Goal: Information Seeking & Learning: Learn about a topic

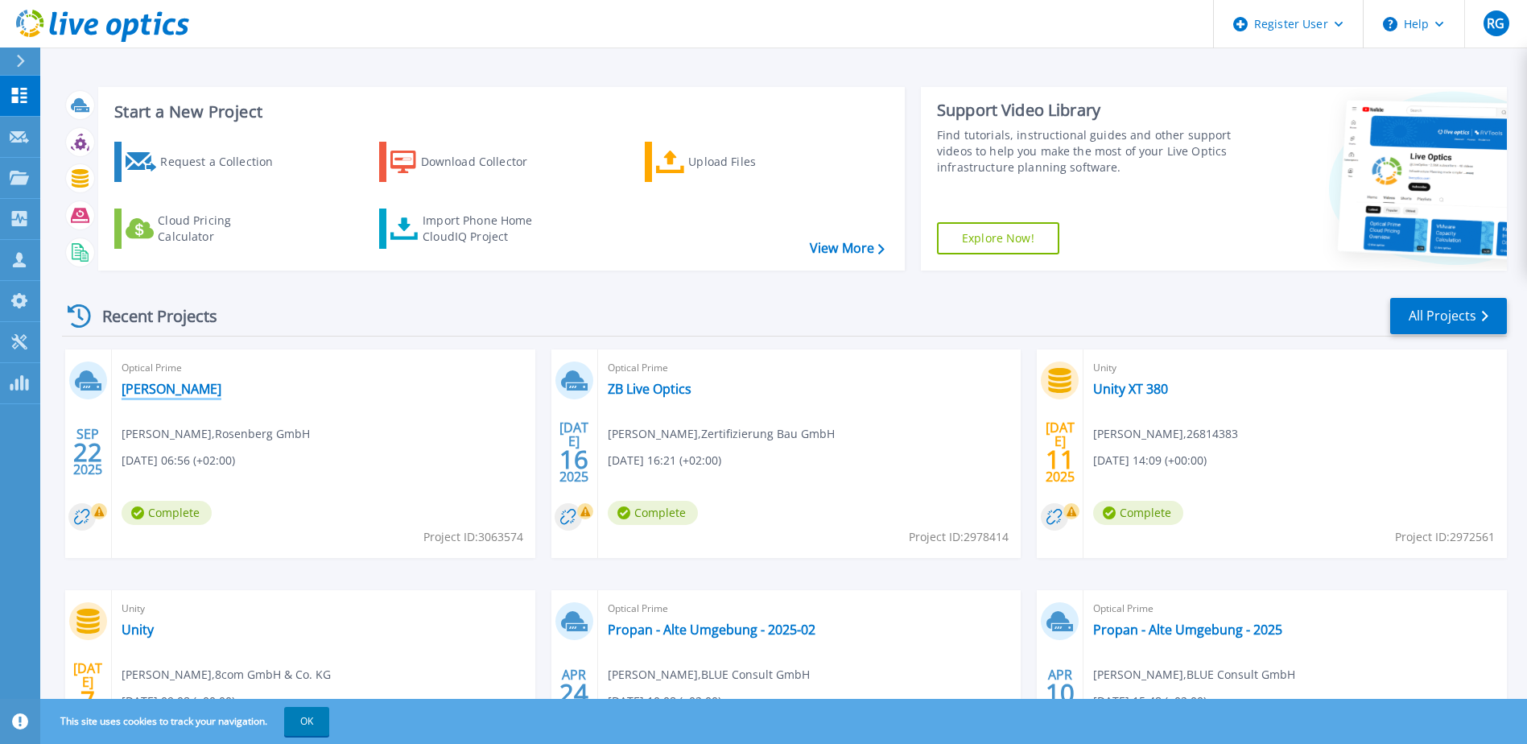
click at [165, 393] on link "[PERSON_NAME]" at bounding box center [172, 389] width 100 height 16
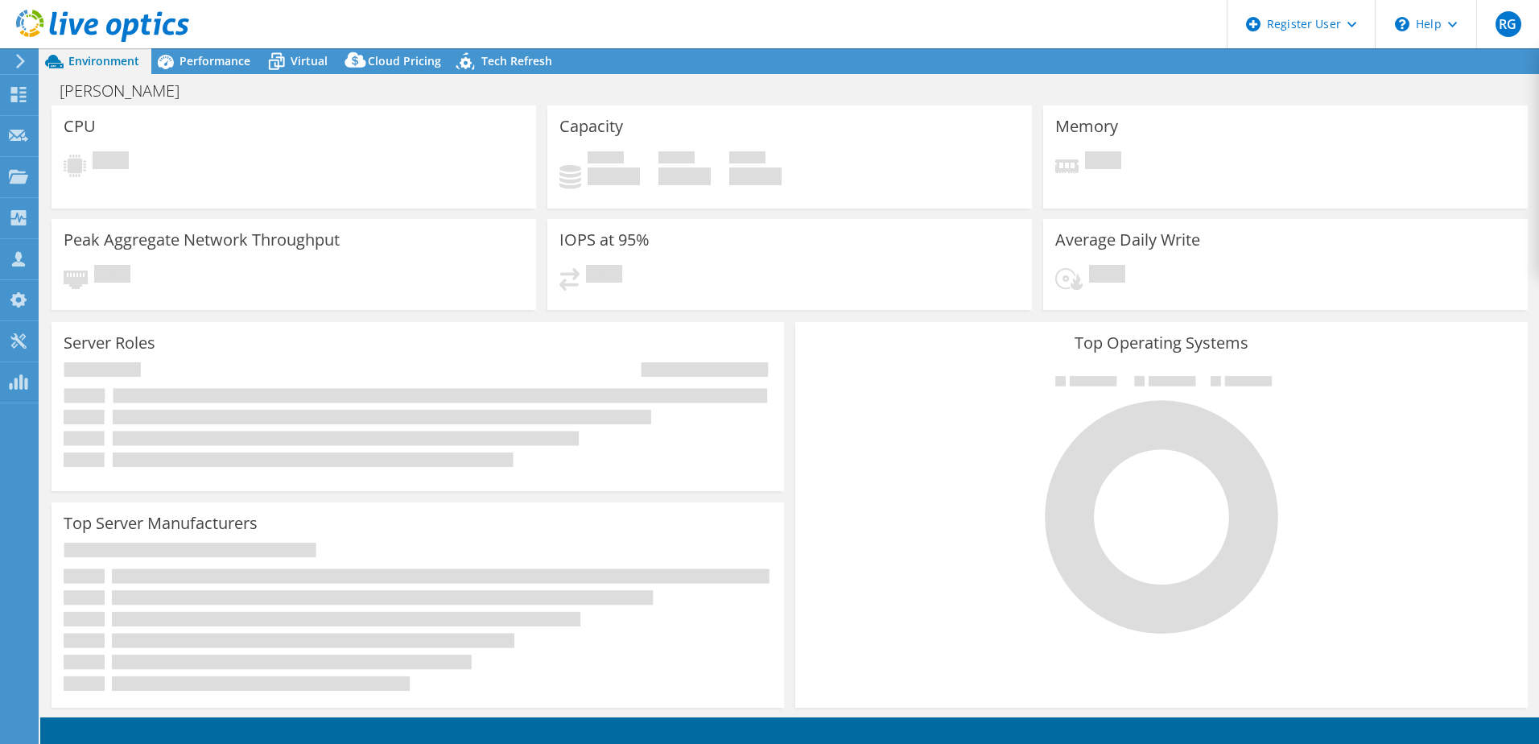
select select "EUFrankfurt"
select select "EUR"
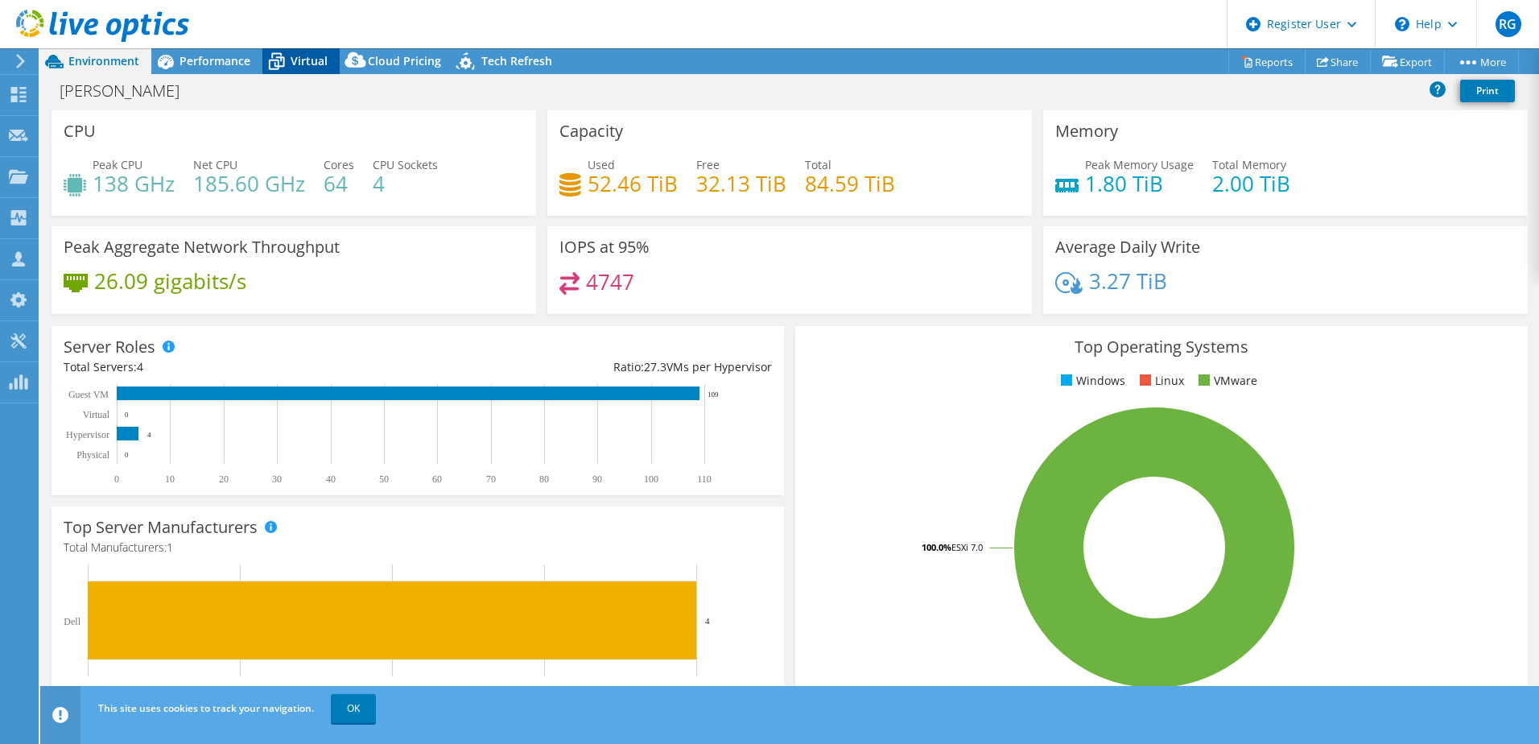
click at [292, 66] on span "Virtual" at bounding box center [309, 60] width 37 height 15
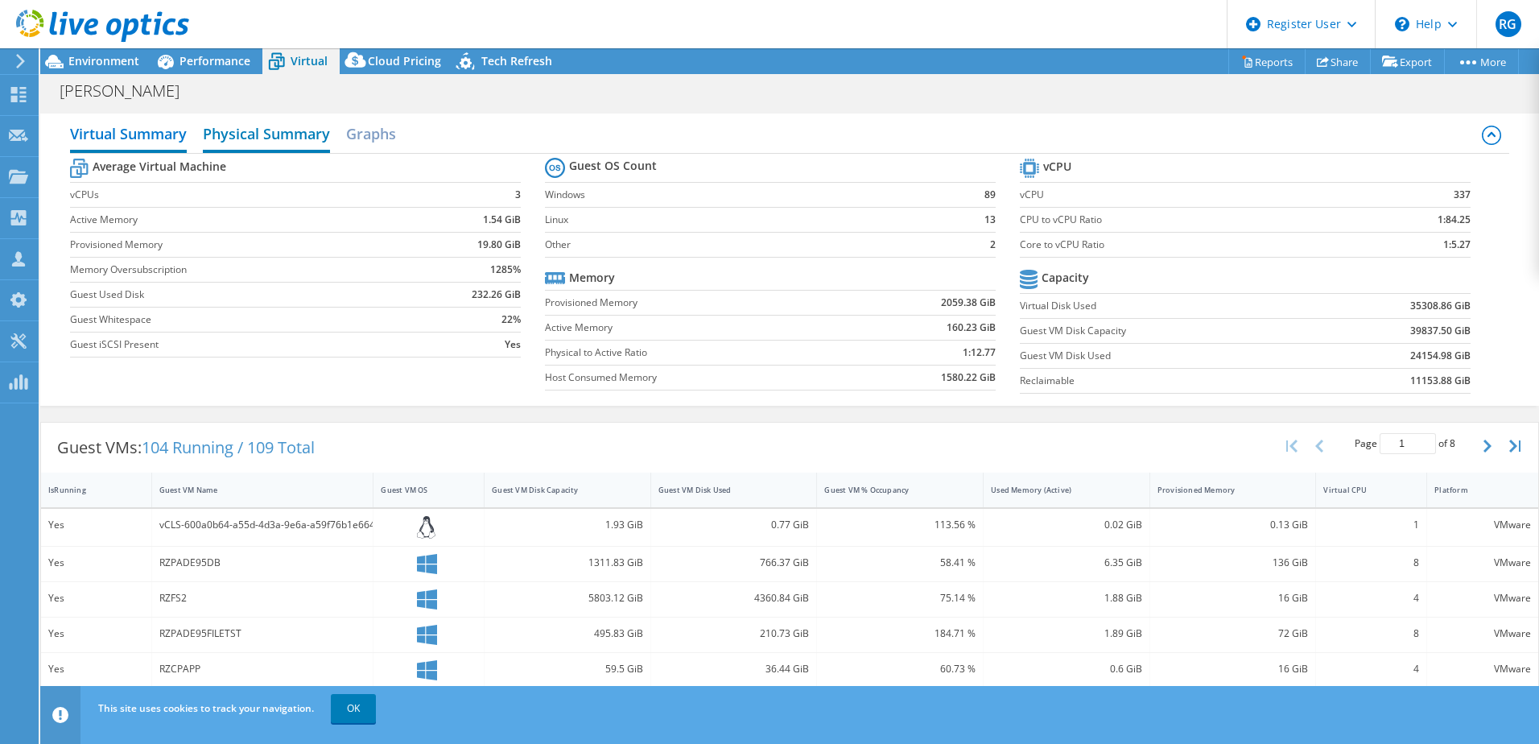
click at [288, 131] on h2 "Physical Summary" at bounding box center [266, 135] width 127 height 35
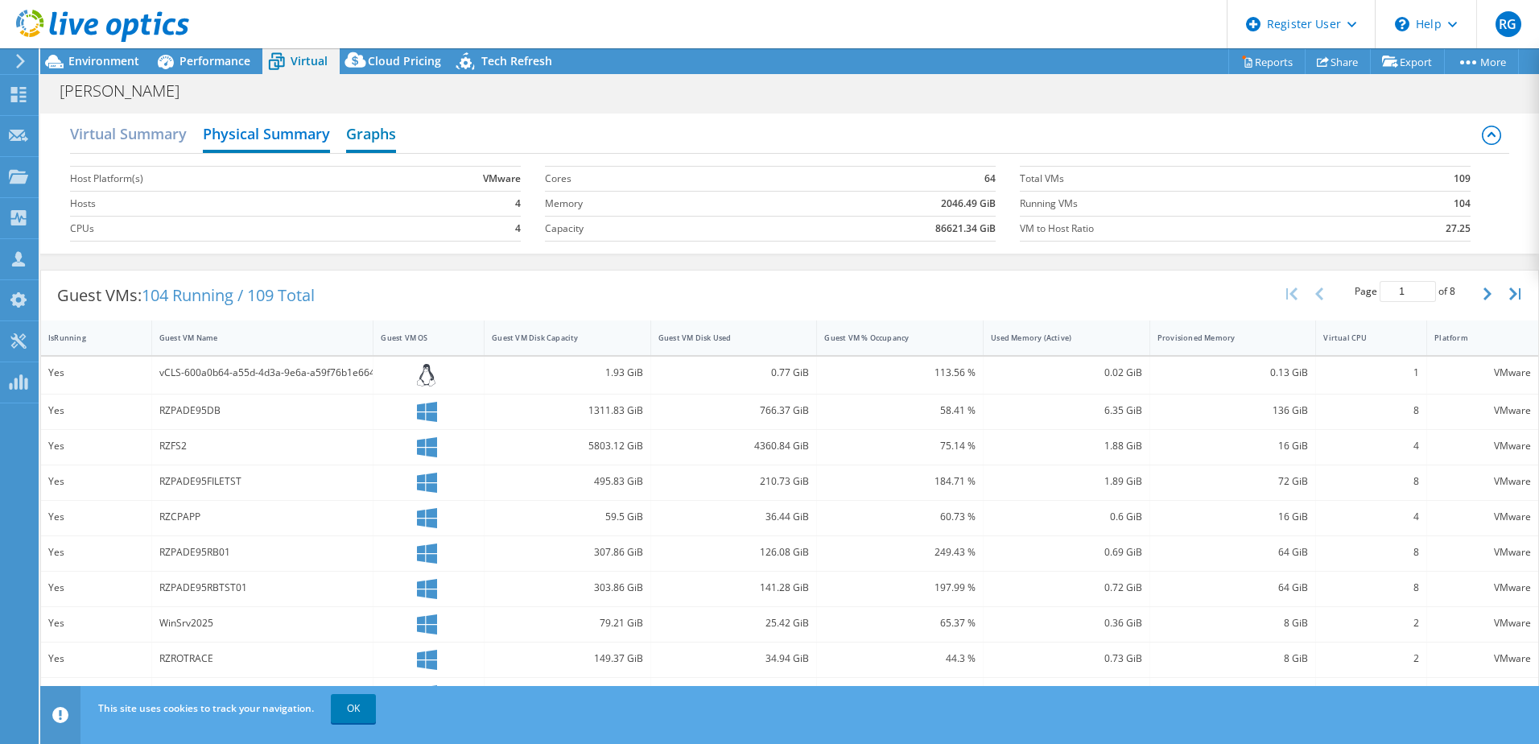
click at [374, 134] on h2 "Graphs" at bounding box center [371, 135] width 50 height 35
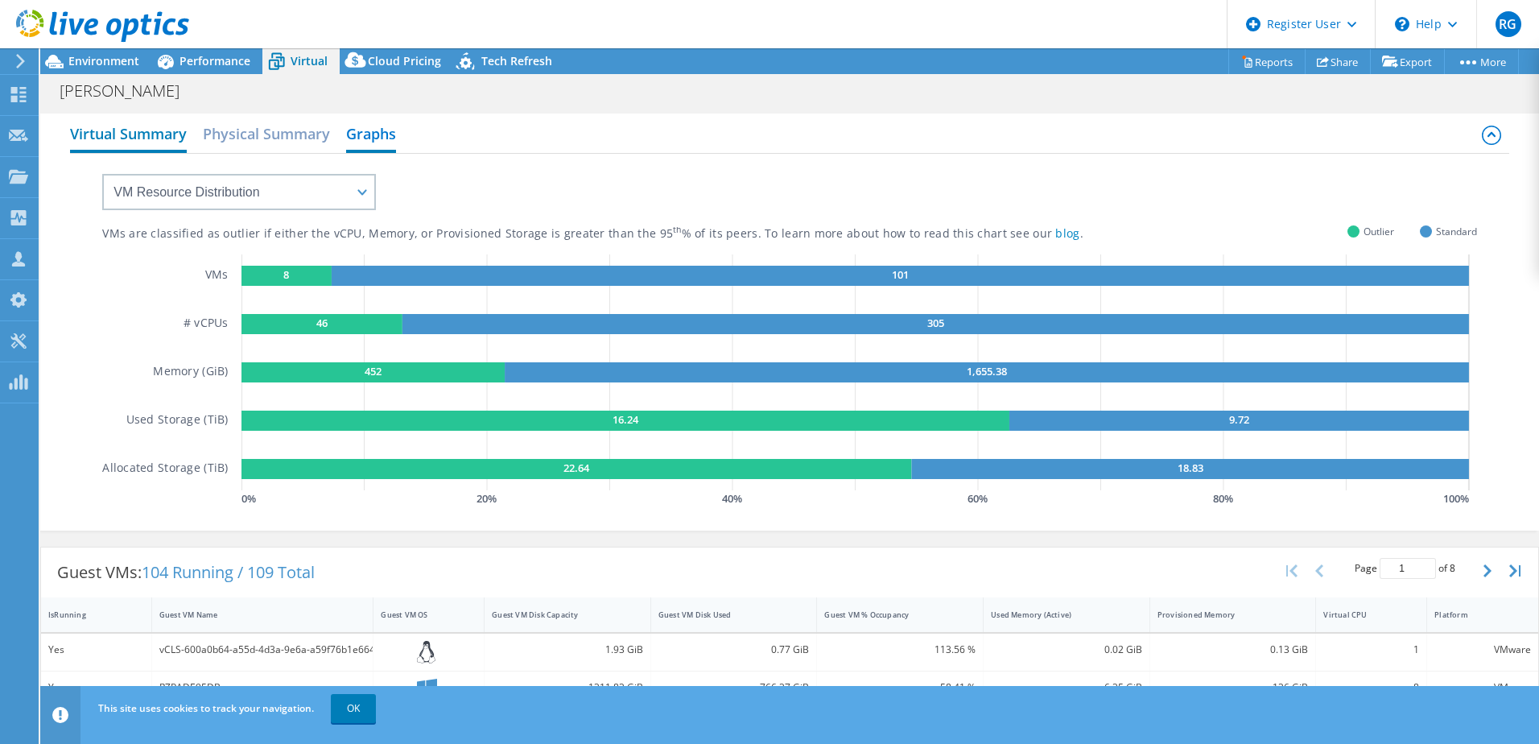
click at [169, 132] on h2 "Virtual Summary" at bounding box center [128, 135] width 117 height 35
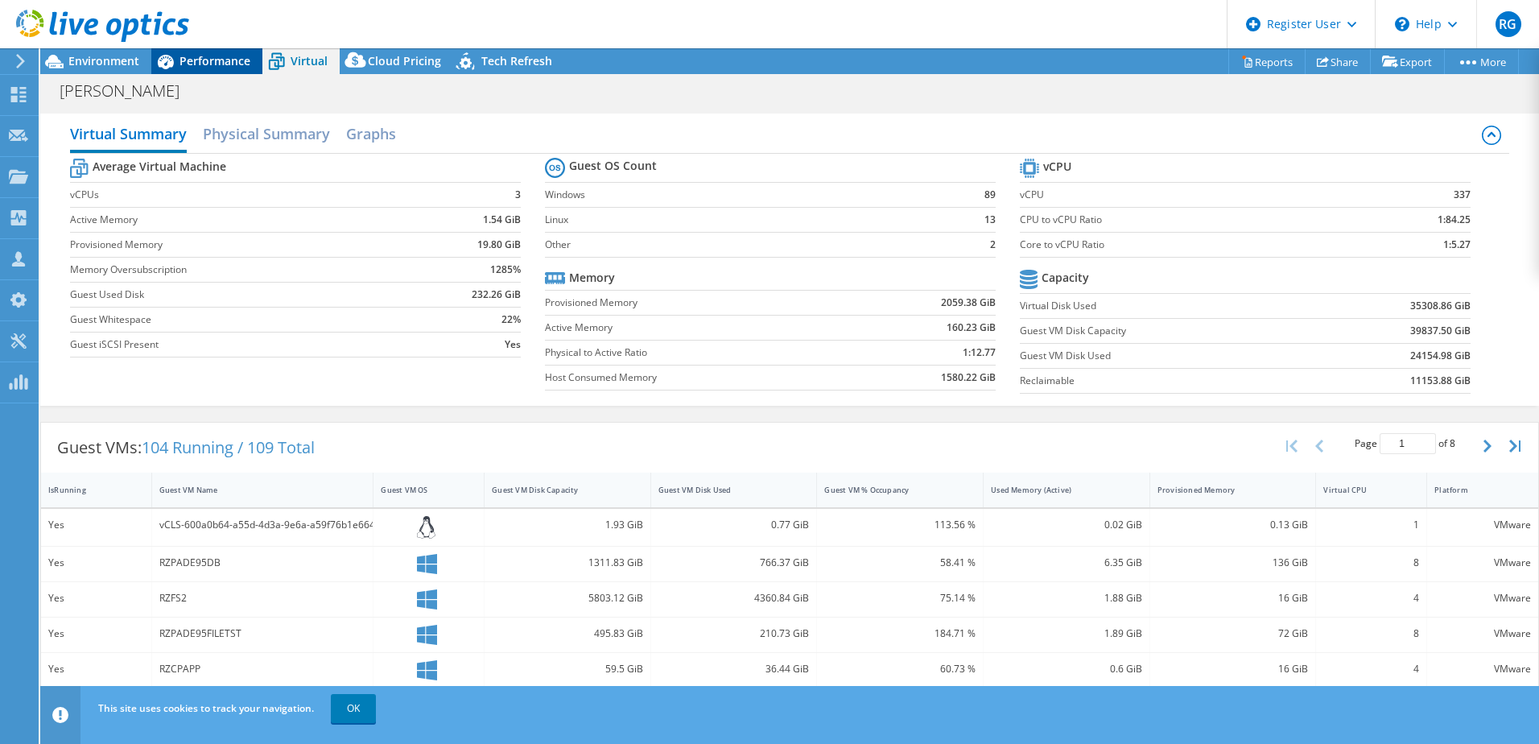
click at [198, 63] on span "Performance" at bounding box center [215, 60] width 71 height 15
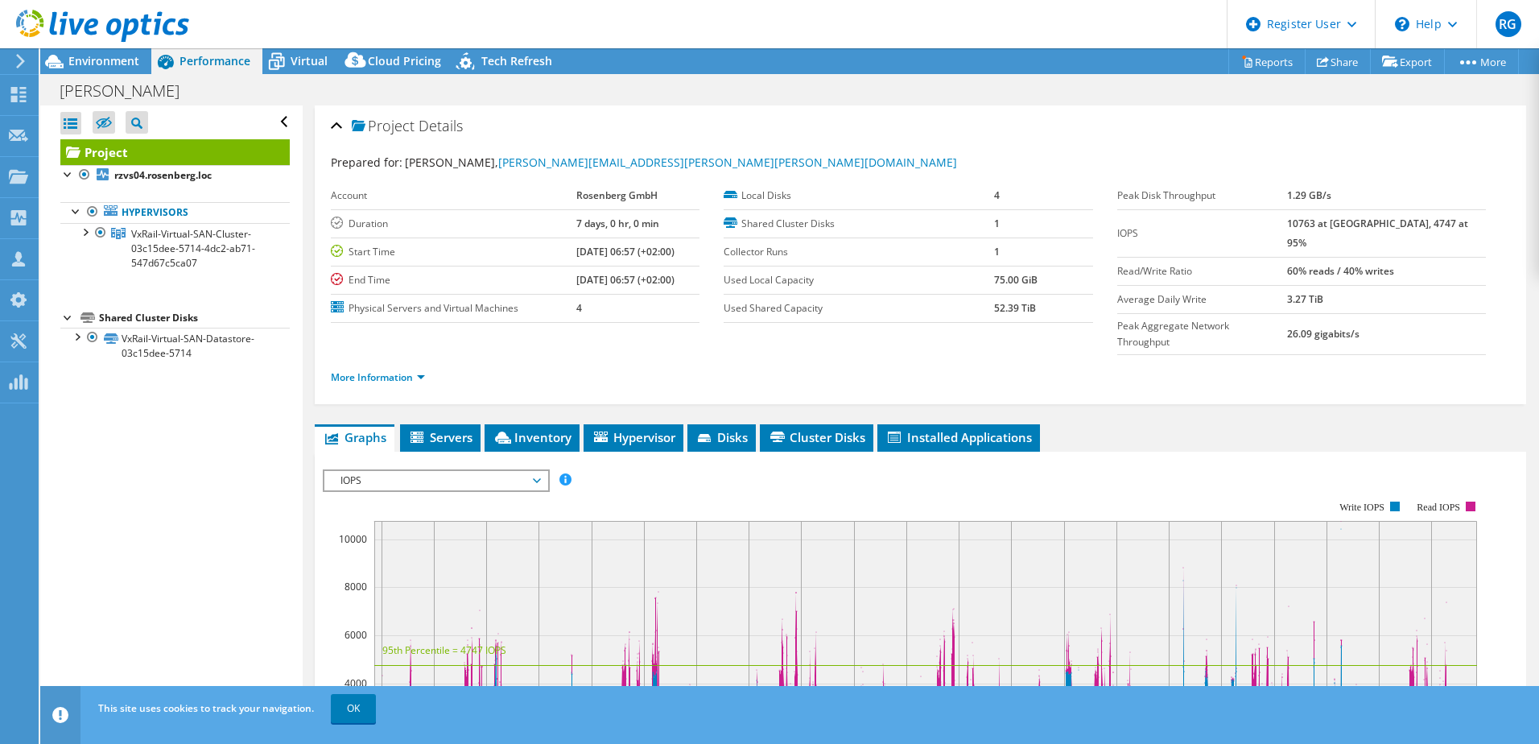
click at [401, 369] on li "More Information" at bounding box center [383, 378] width 104 height 18
click at [392, 370] on link "More Information" at bounding box center [378, 377] width 94 height 14
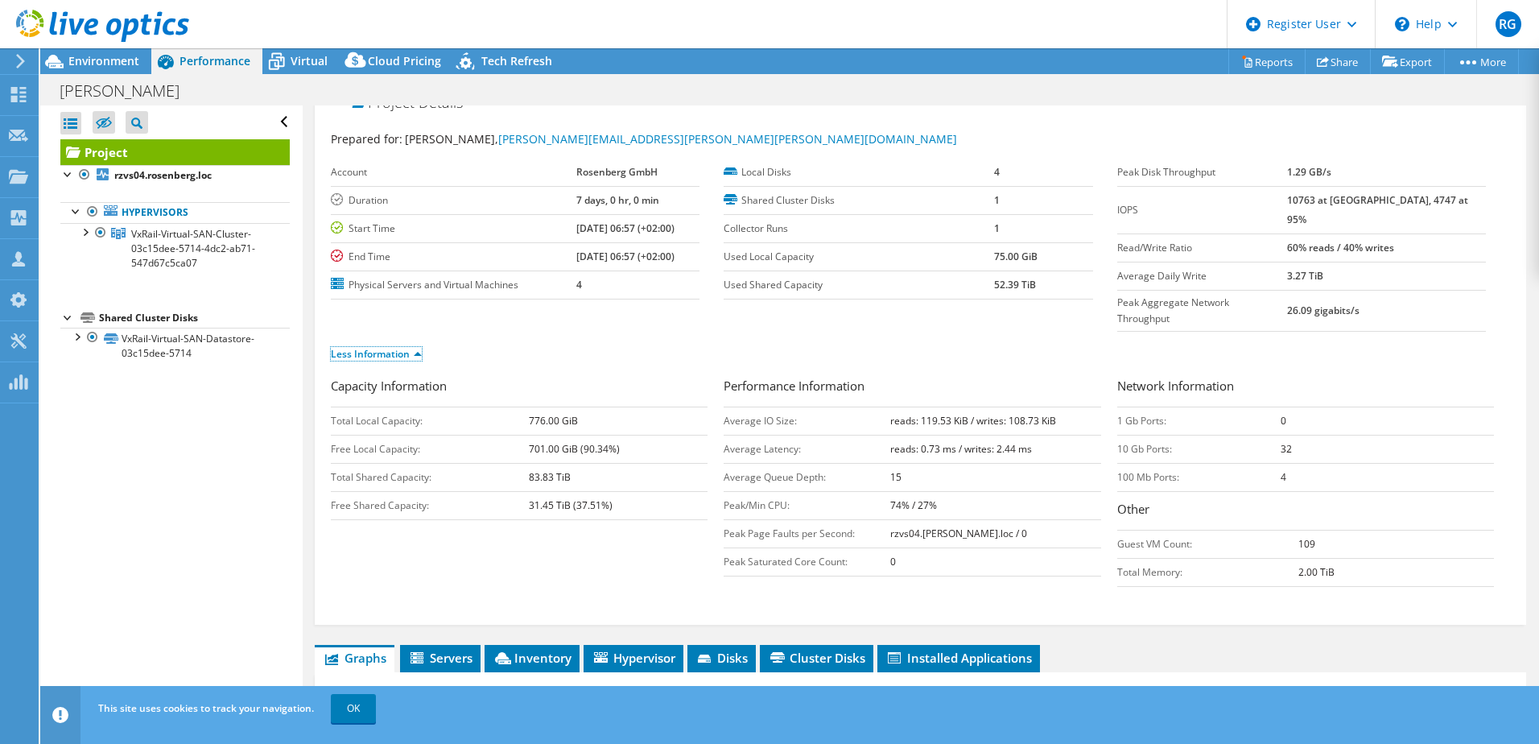
scroll to position [5, 0]
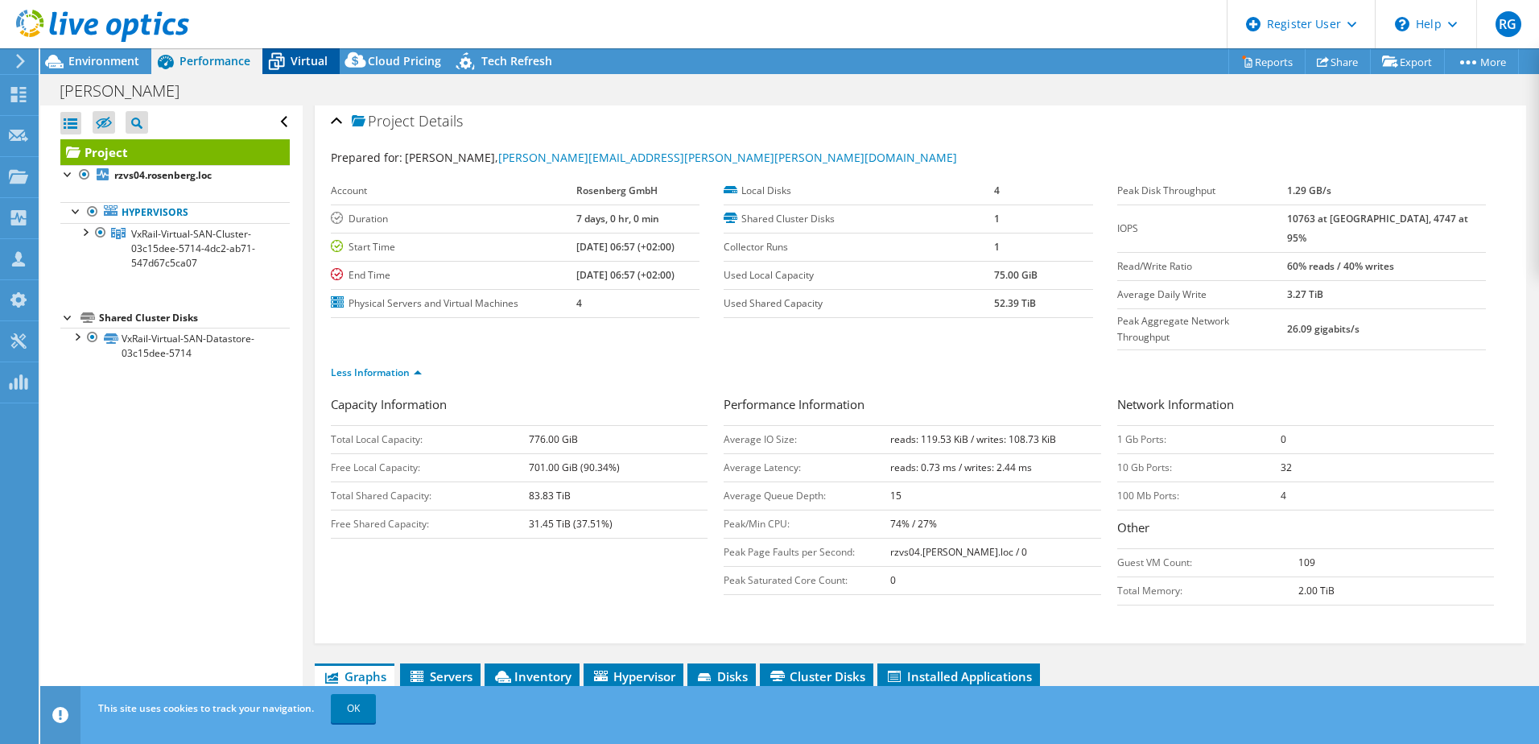
click at [300, 64] on span "Virtual" at bounding box center [309, 60] width 37 height 15
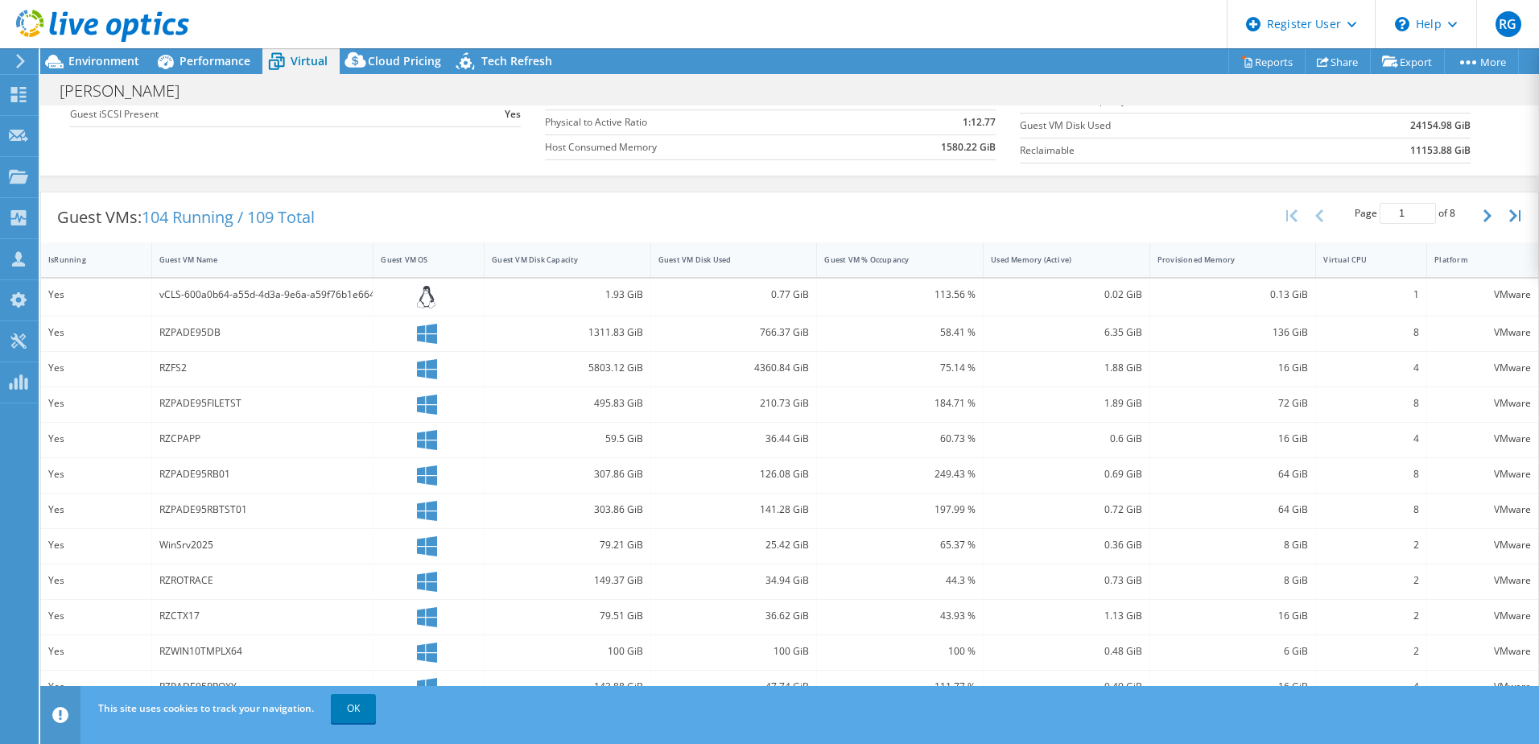
scroll to position [231, 0]
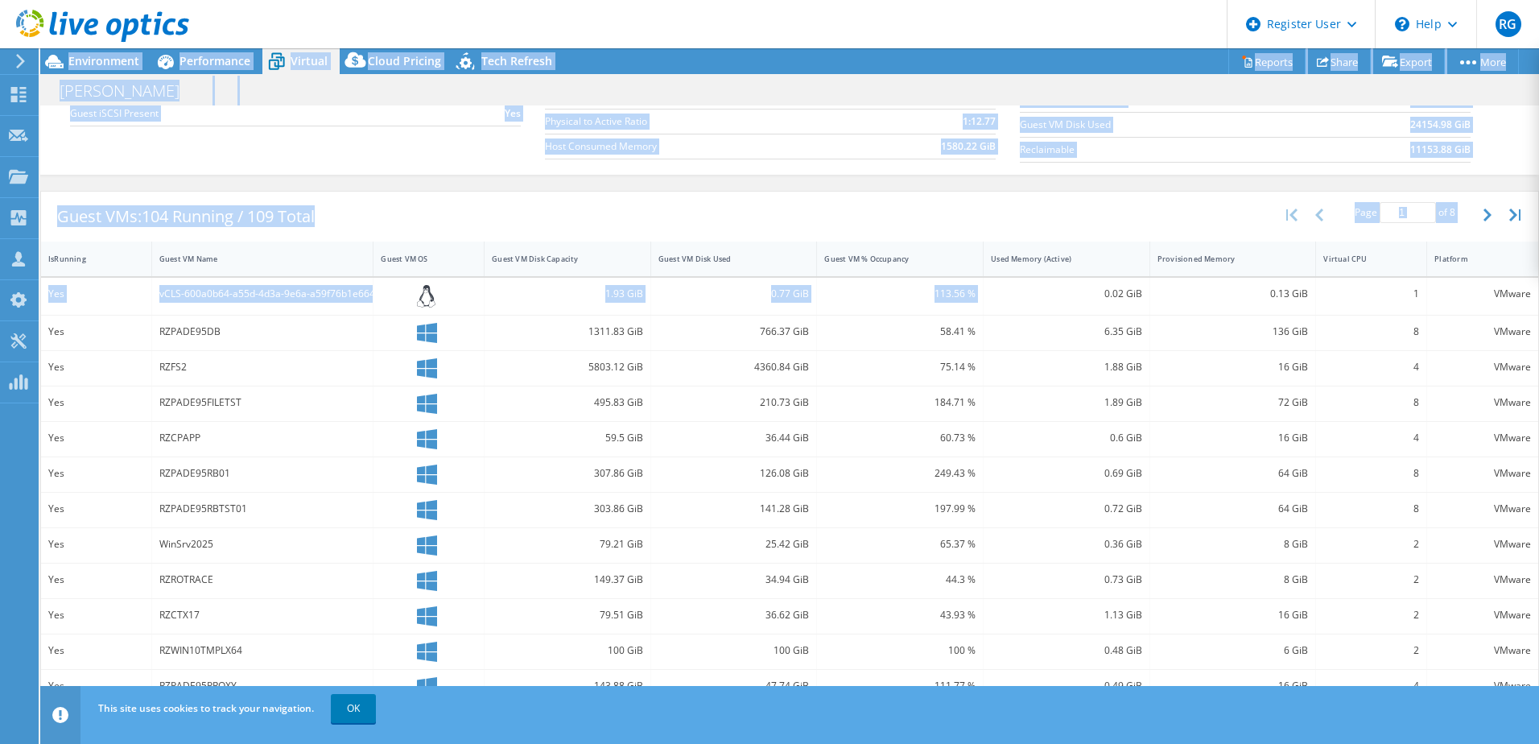
drag, startPoint x: 1097, startPoint y: 284, endPoint x: 1542, endPoint y: 411, distance: 462.8
click at [1539, 411] on html "RG Dell User [PERSON_NAME] [PERSON_NAME][EMAIL_ADDRESS][DOMAIN_NAME] Dell My Pr…" at bounding box center [769, 372] width 1539 height 744
drag, startPoint x: 1542, startPoint y: 411, endPoint x: 1497, endPoint y: 173, distance: 241.6
click at [1497, 173] on div "Virtual Summary Physical Summary Graphs Average Virtual Machine vCPUs 3 Active …" at bounding box center [789, 28] width 1499 height 292
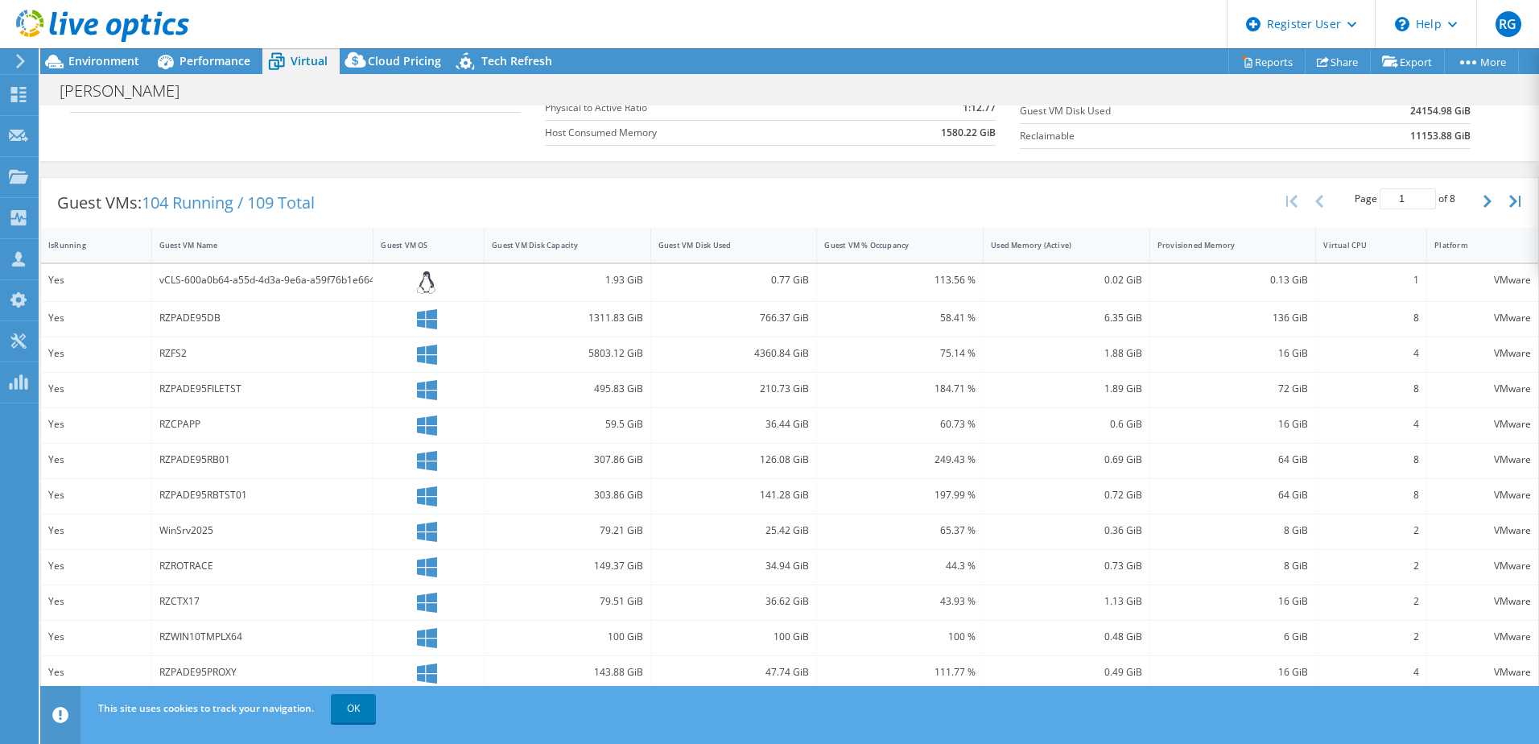
scroll to position [288, 0]
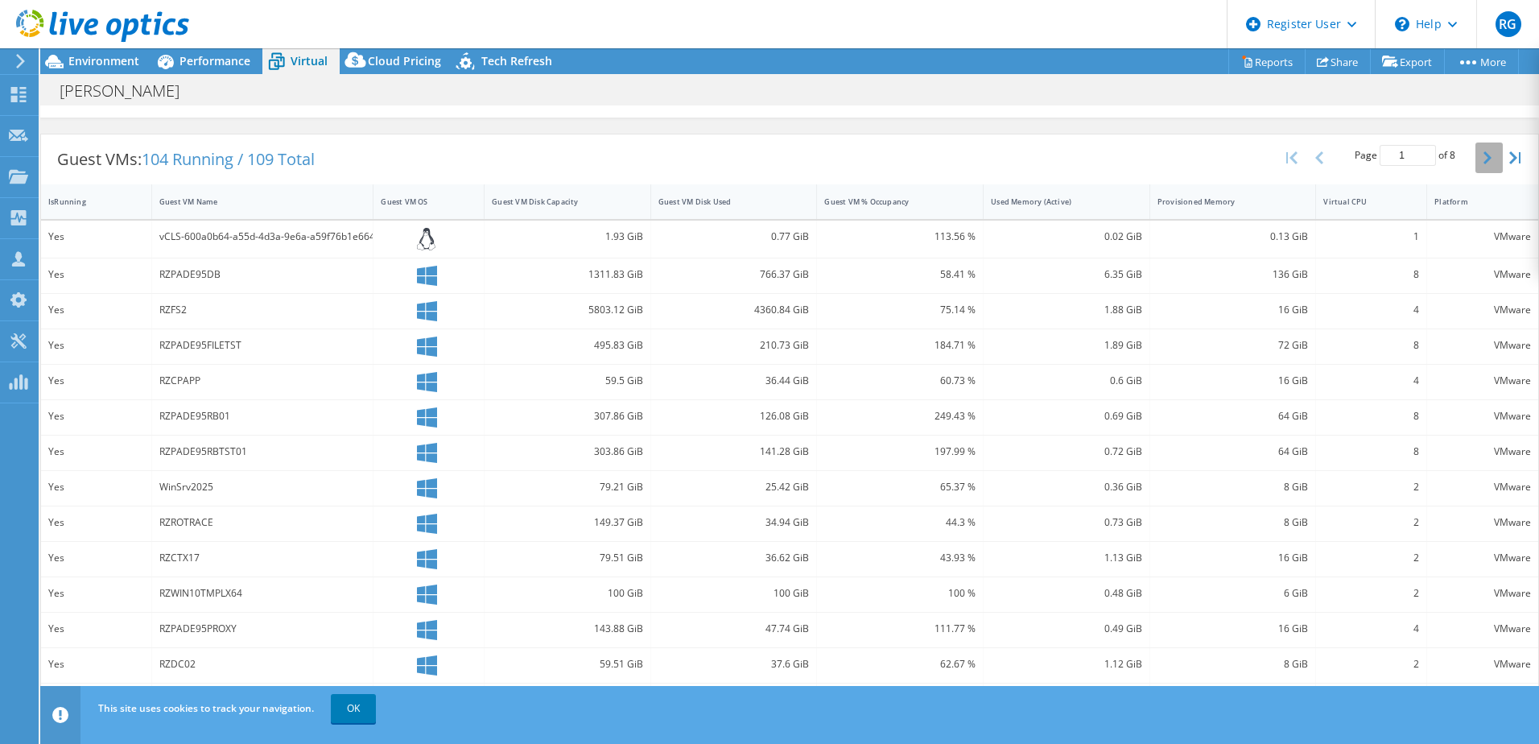
click at [1482, 161] on button "button" at bounding box center [1489, 158] width 27 height 31
click at [1316, 163] on icon "button" at bounding box center [1320, 157] width 8 height 13
type input "1"
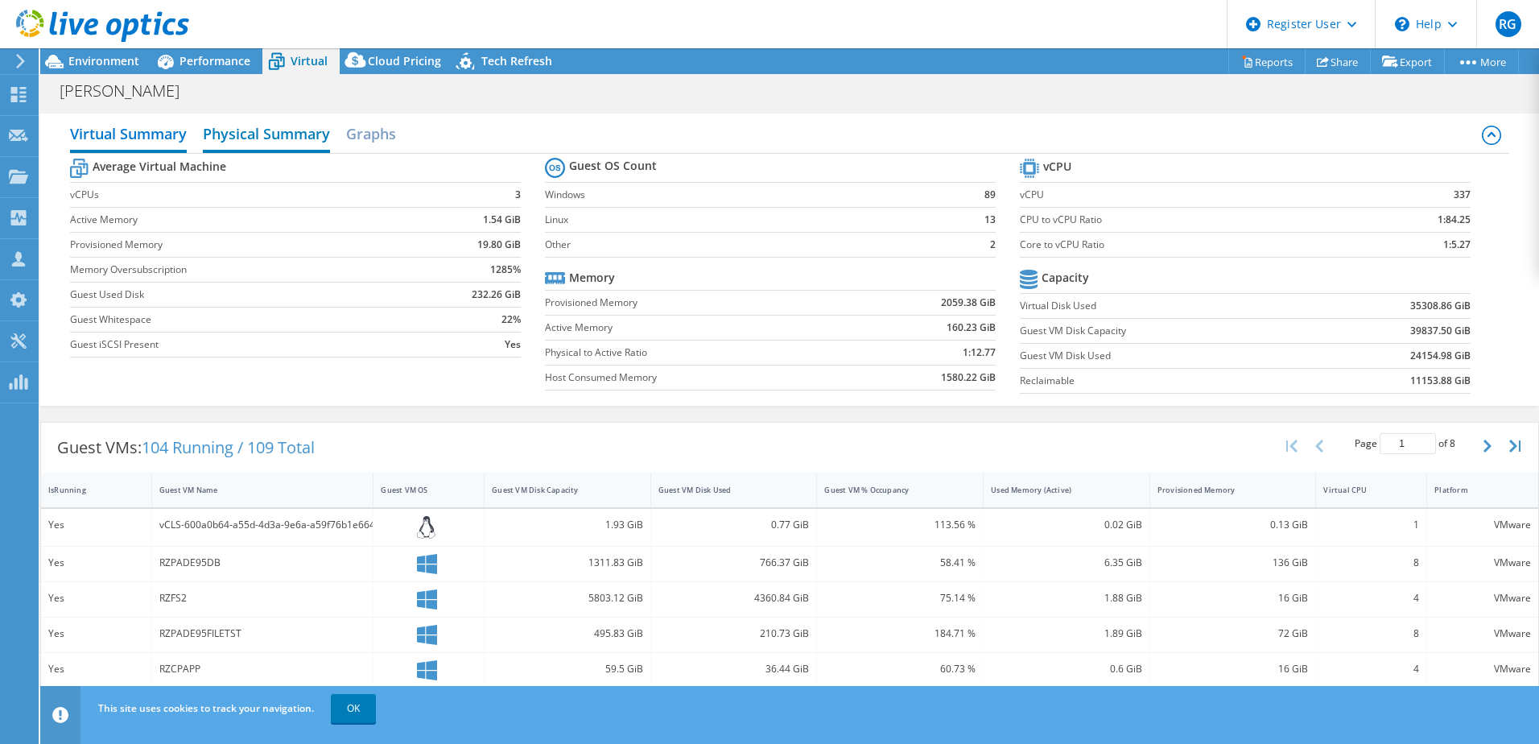
click at [283, 123] on h2 "Physical Summary" at bounding box center [266, 135] width 127 height 35
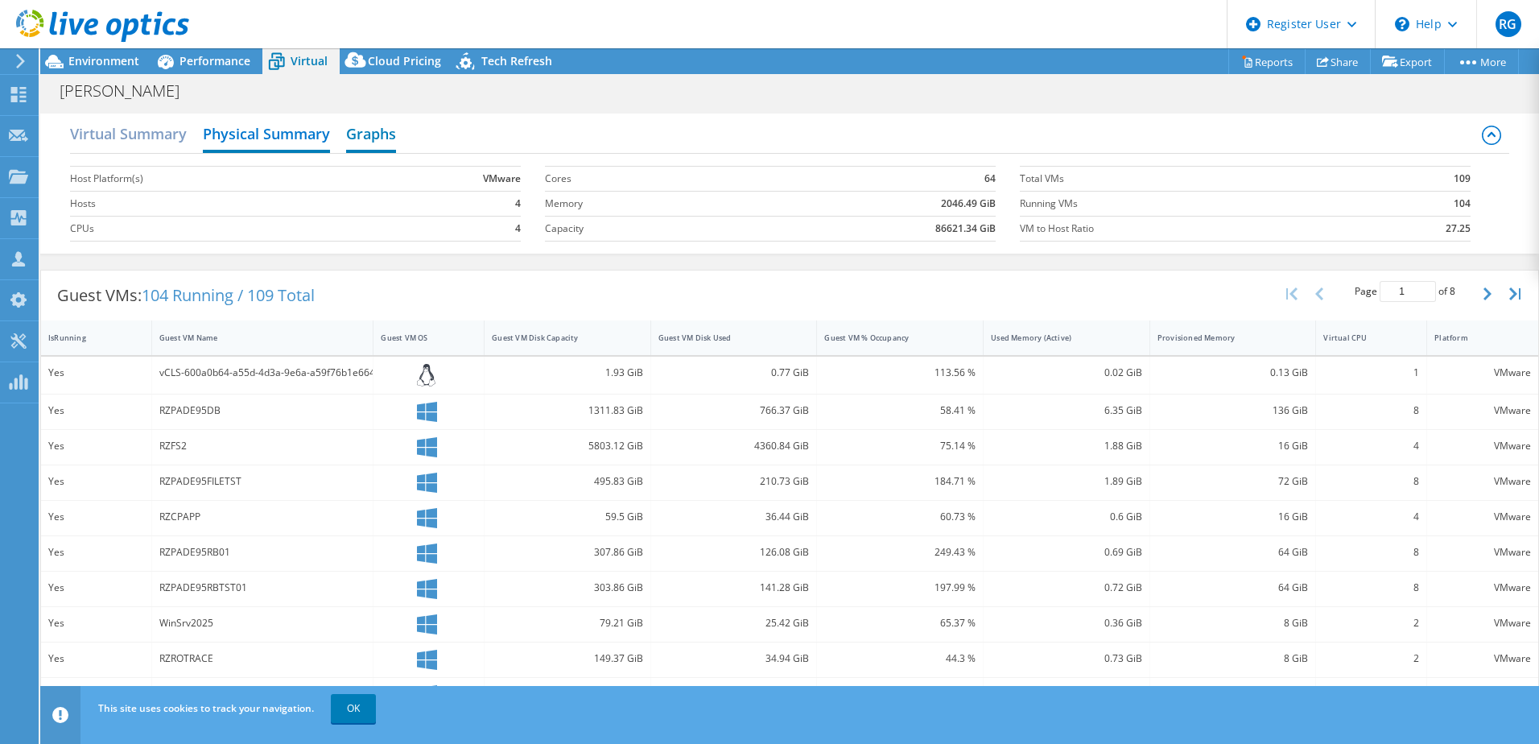
click at [371, 136] on h2 "Graphs" at bounding box center [371, 135] width 50 height 35
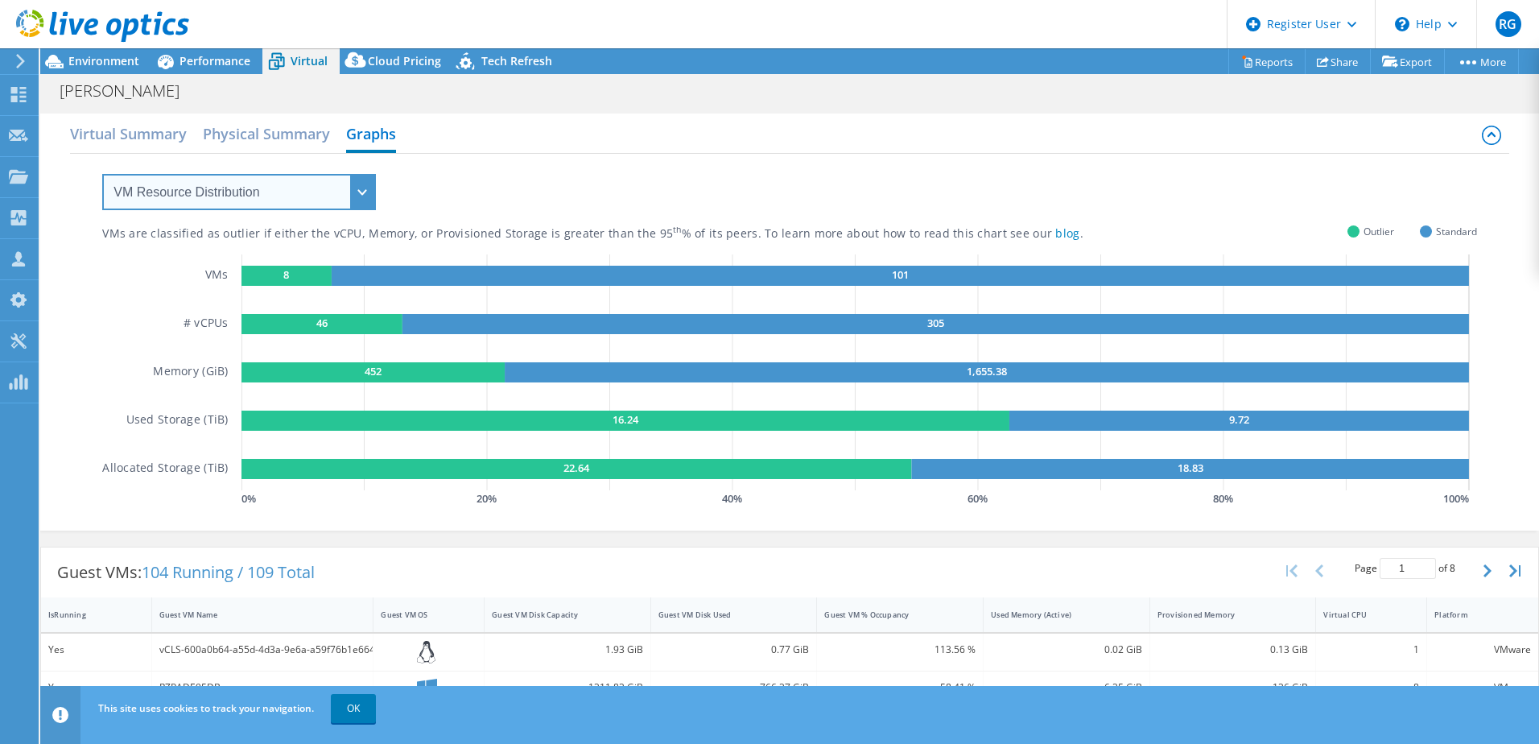
click at [362, 194] on select "VM Resource Distribution Provisioning Contrast Over Provisioning" at bounding box center [239, 192] width 274 height 36
select select "Over Provisioning"
click at [102, 174] on select "VM Resource Distribution Provisioning Contrast Over Provisioning" at bounding box center [239, 192] width 274 height 36
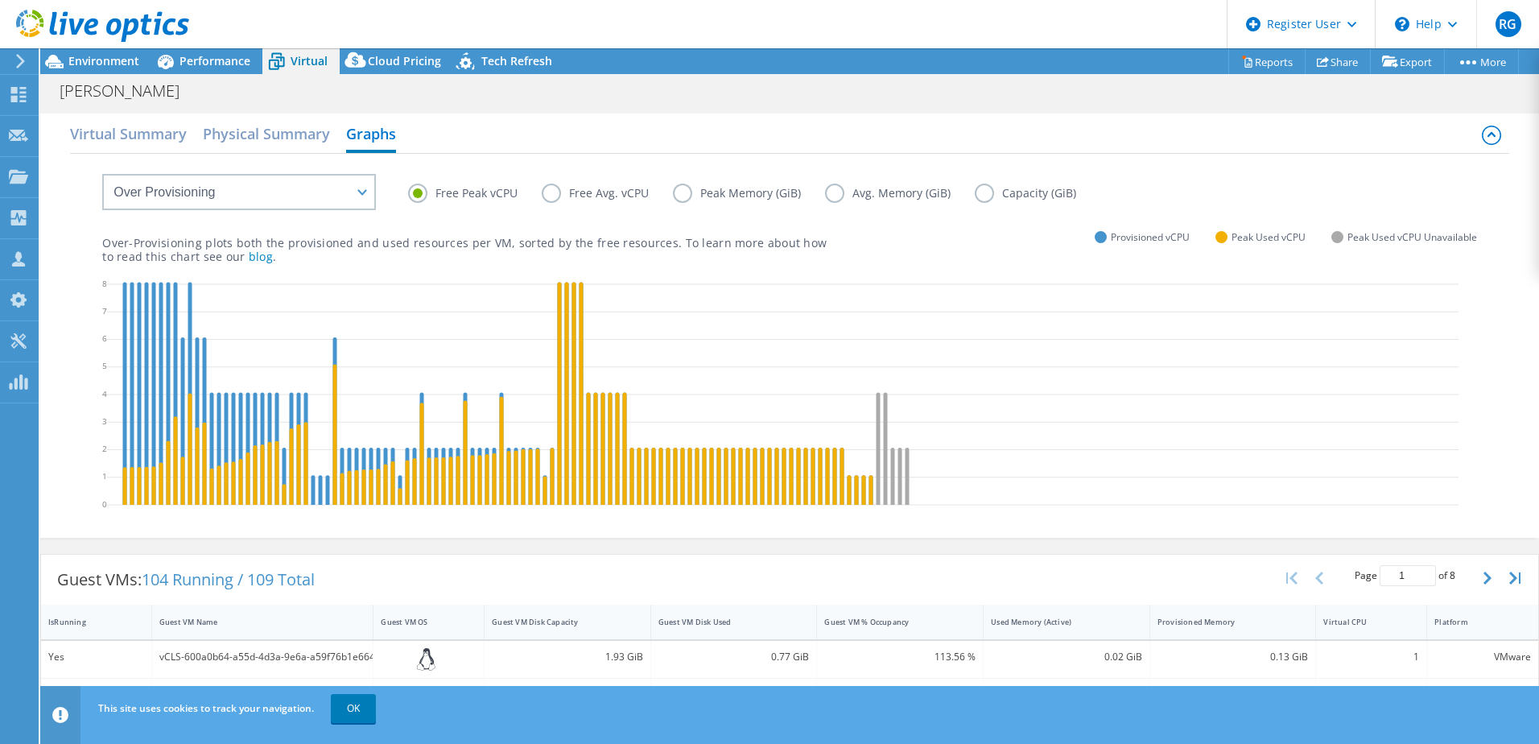
click at [682, 188] on label "Peak Memory (GiB)" at bounding box center [749, 193] width 152 height 19
click at [0, 0] on input "Peak Memory (GiB)" at bounding box center [0, 0] width 0 height 0
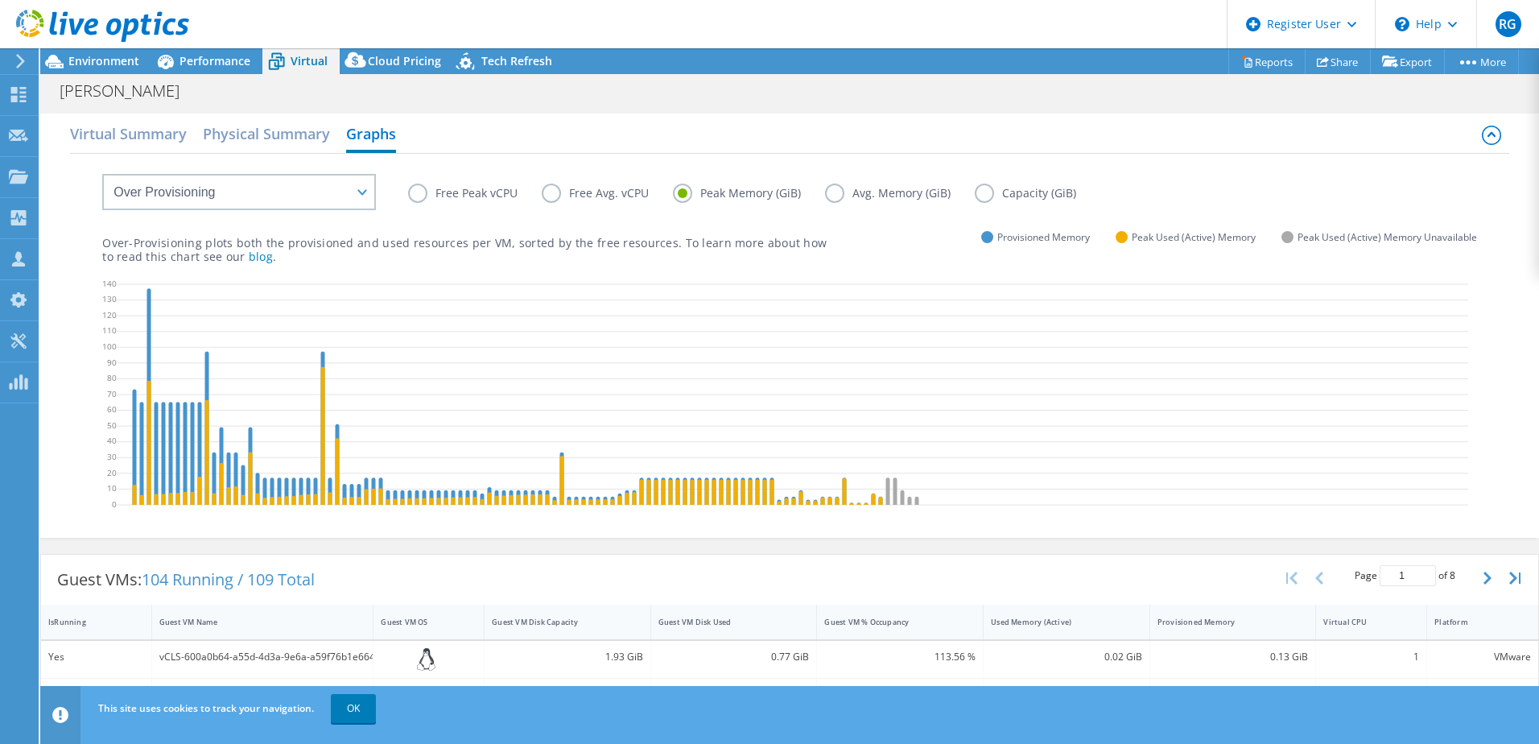
click at [417, 192] on label "Free Peak vCPU" at bounding box center [475, 193] width 134 height 19
click at [0, 0] on input "Free Peak vCPU" at bounding box center [0, 0] width 0 height 0
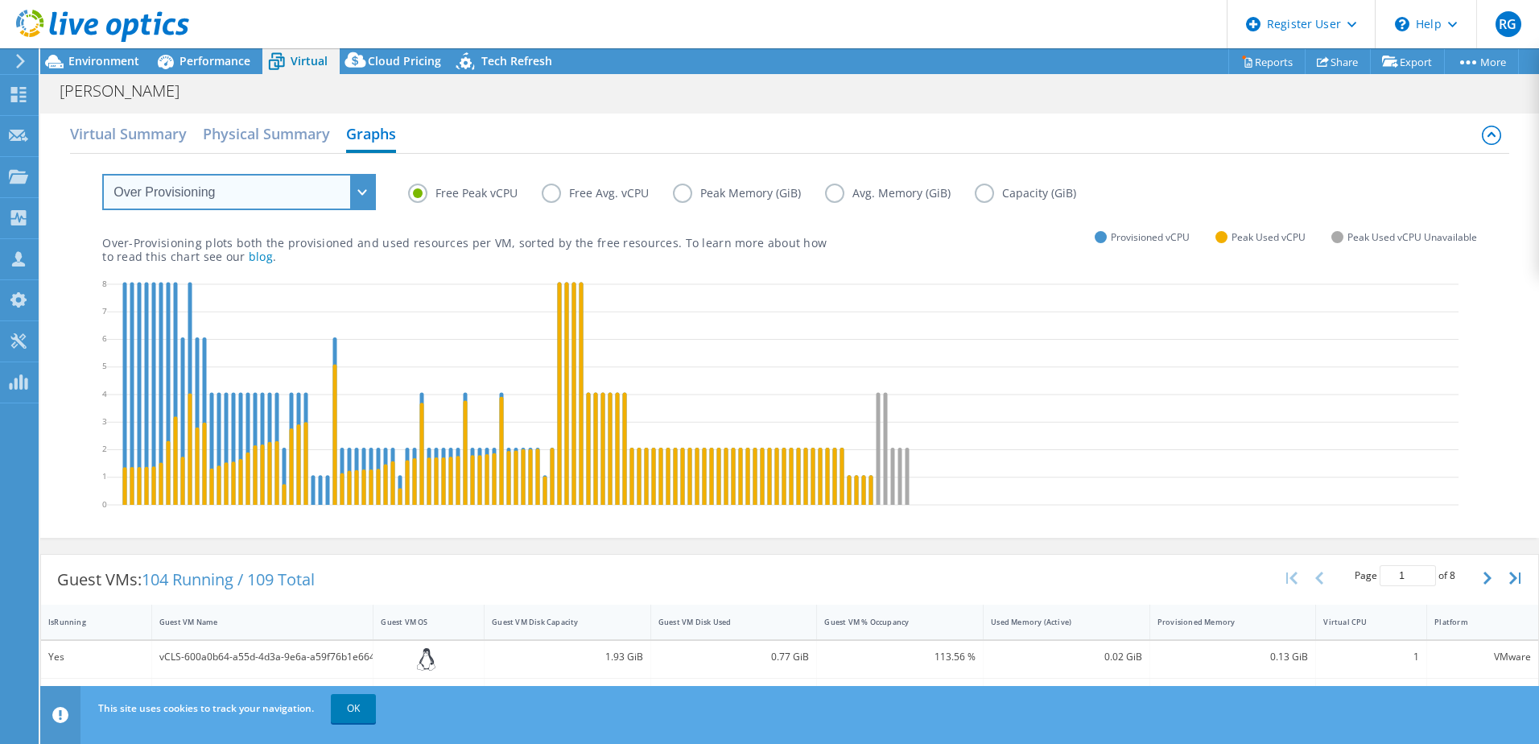
click at [245, 186] on select "VM Resource Distribution Provisioning Contrast Over Provisioning" at bounding box center [239, 192] width 274 height 36
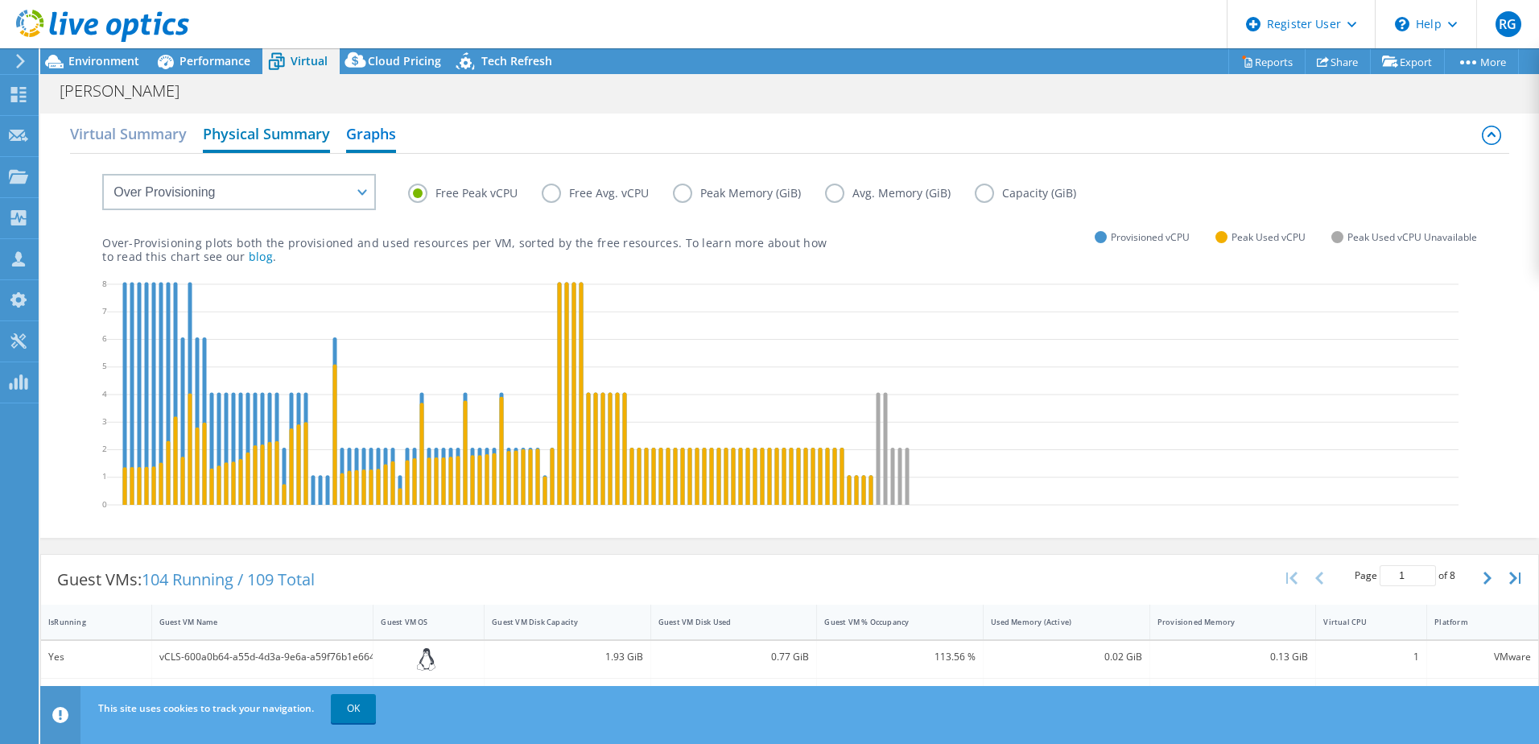
click at [261, 133] on h2 "Physical Summary" at bounding box center [266, 135] width 127 height 35
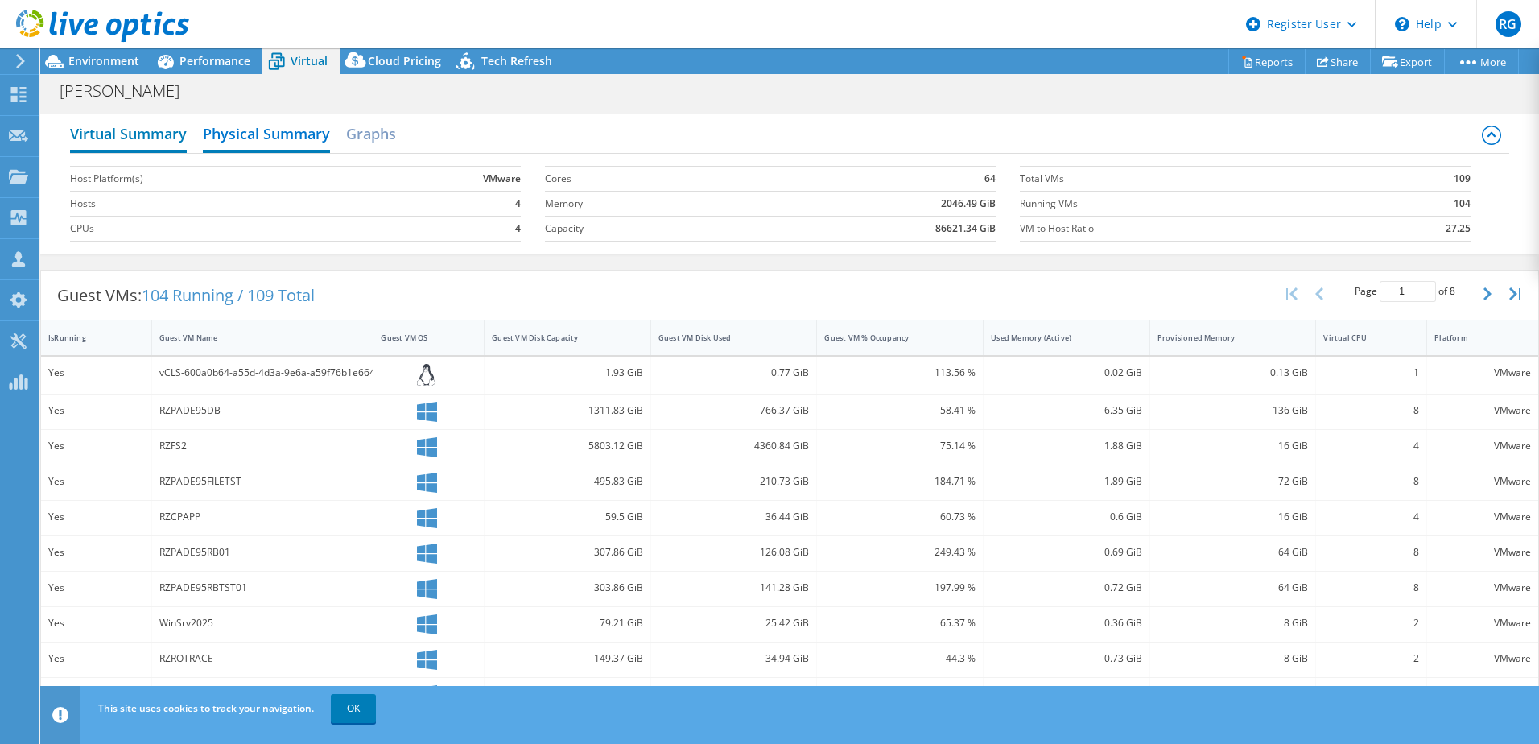
click at [96, 126] on h2 "Virtual Summary" at bounding box center [128, 135] width 117 height 35
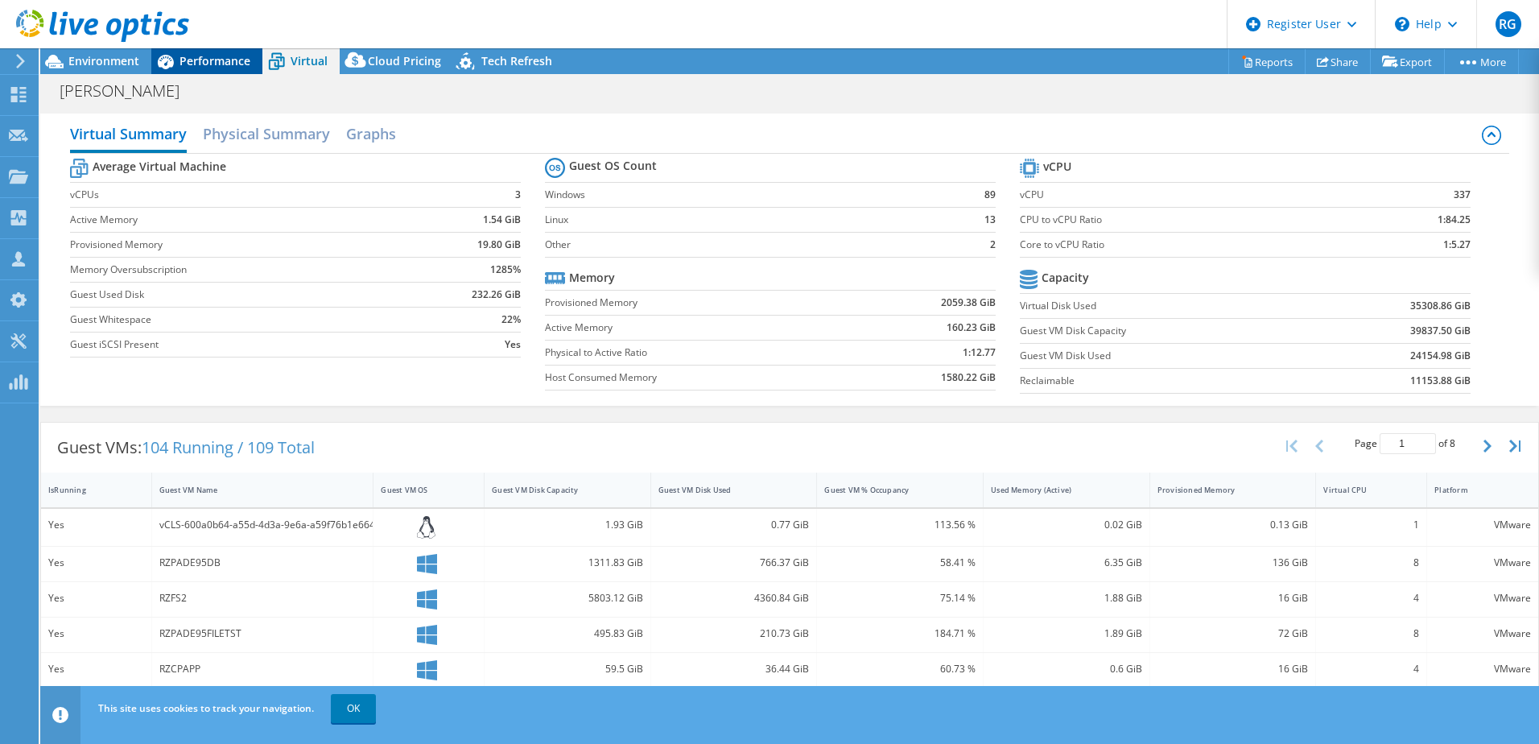
click at [196, 71] on div "Performance" at bounding box center [206, 61] width 111 height 26
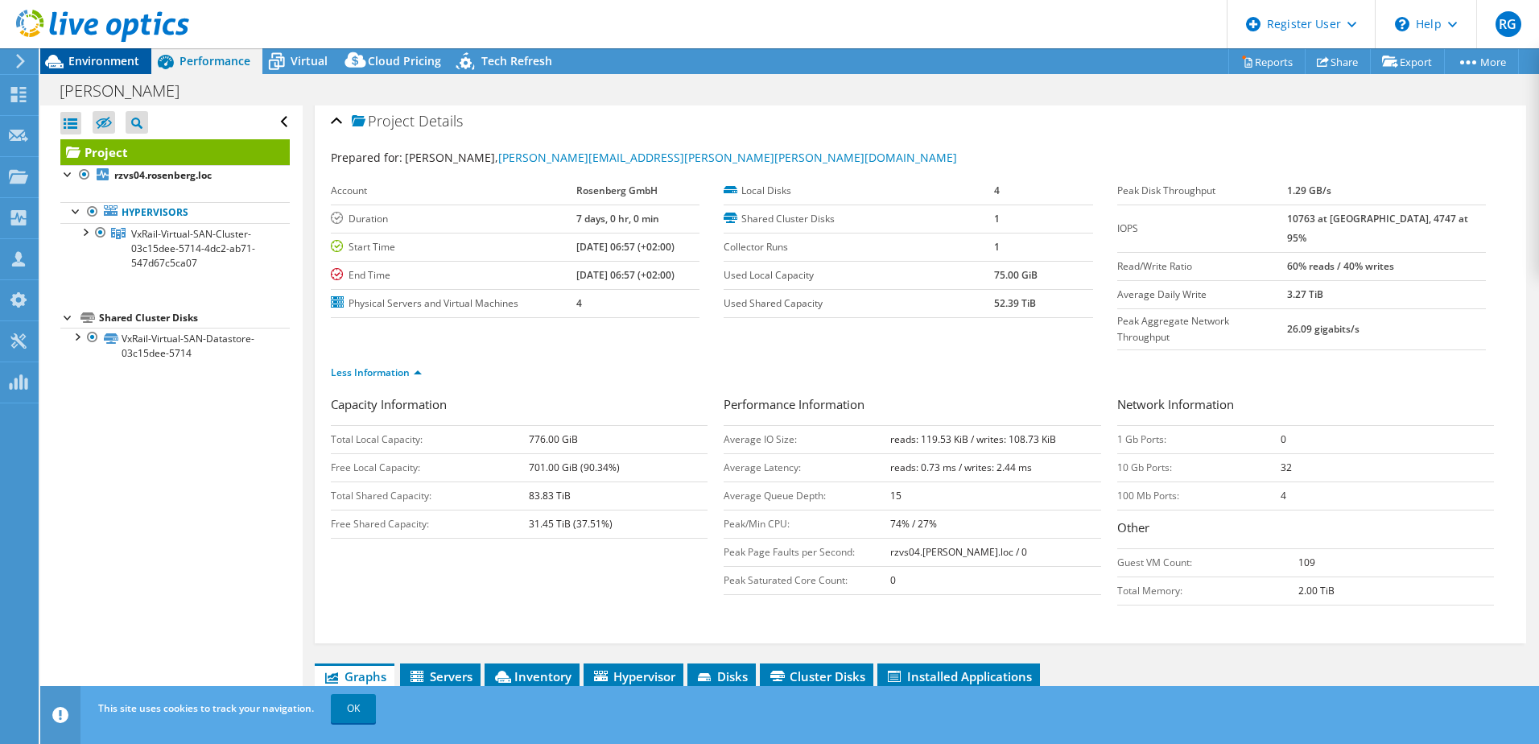
click at [112, 59] on span "Environment" at bounding box center [103, 60] width 71 height 15
